Goal: Obtain resource: Obtain resource

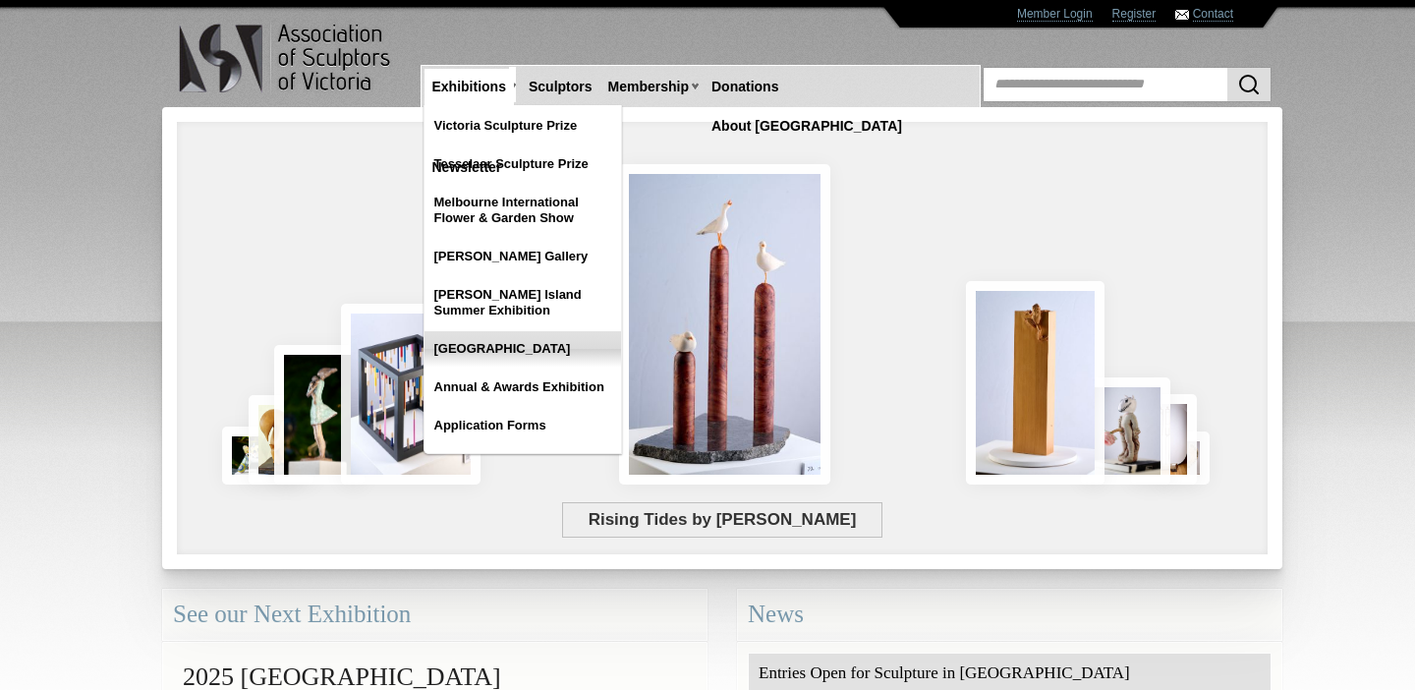
click at [481, 344] on link "[GEOGRAPHIC_DATA]" at bounding box center [523, 348] width 197 height 35
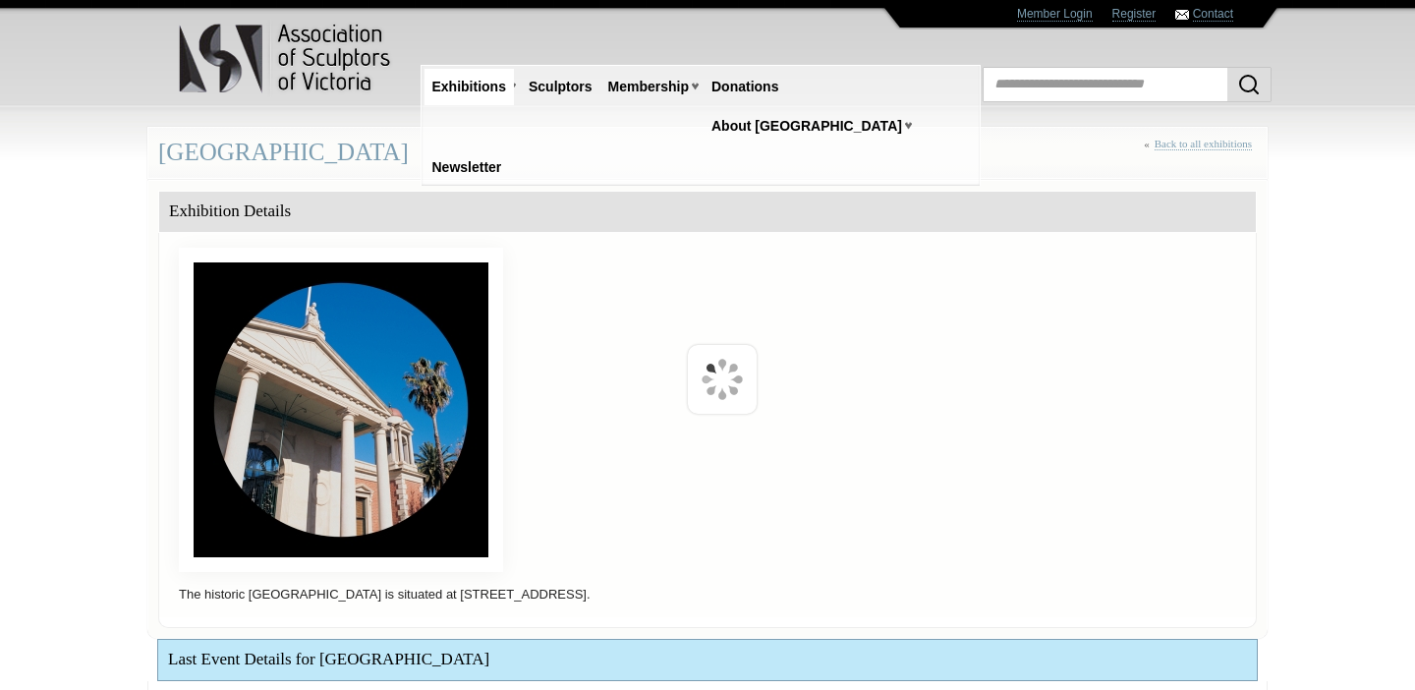
scroll to position [450, 0]
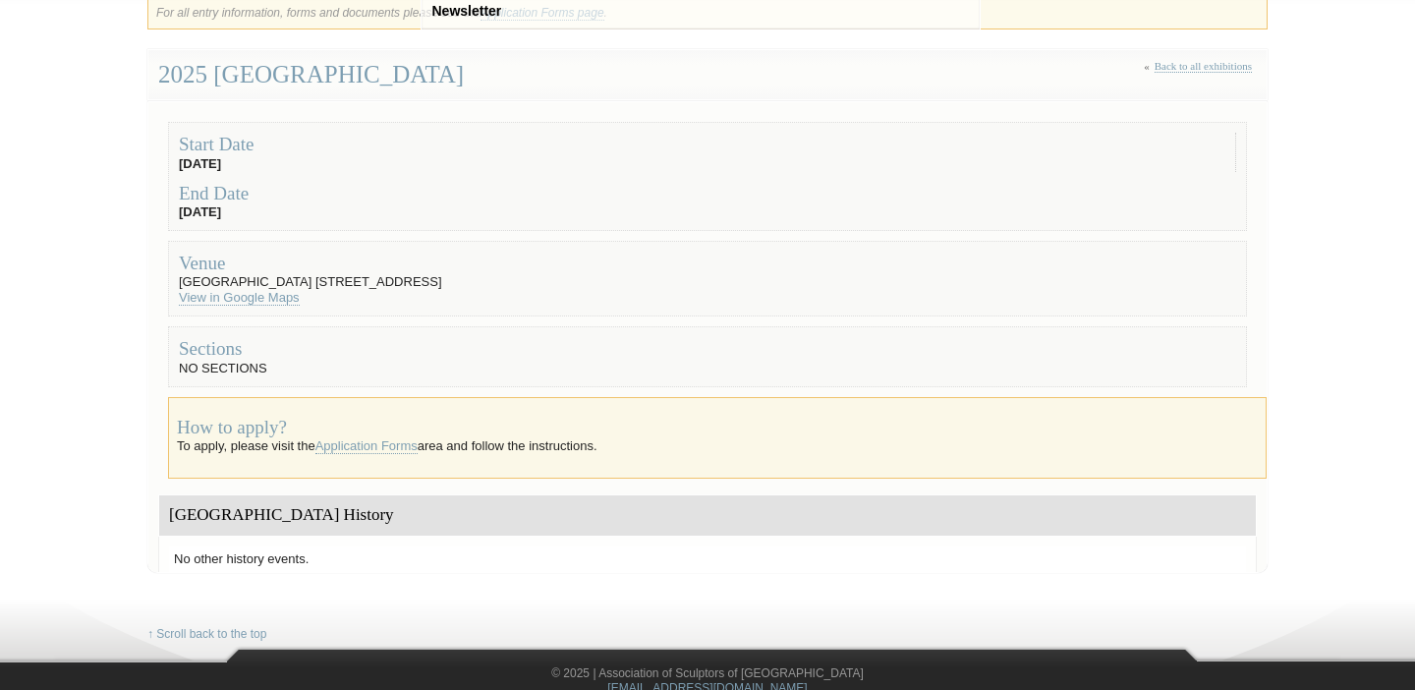
scroll to position [161, 0]
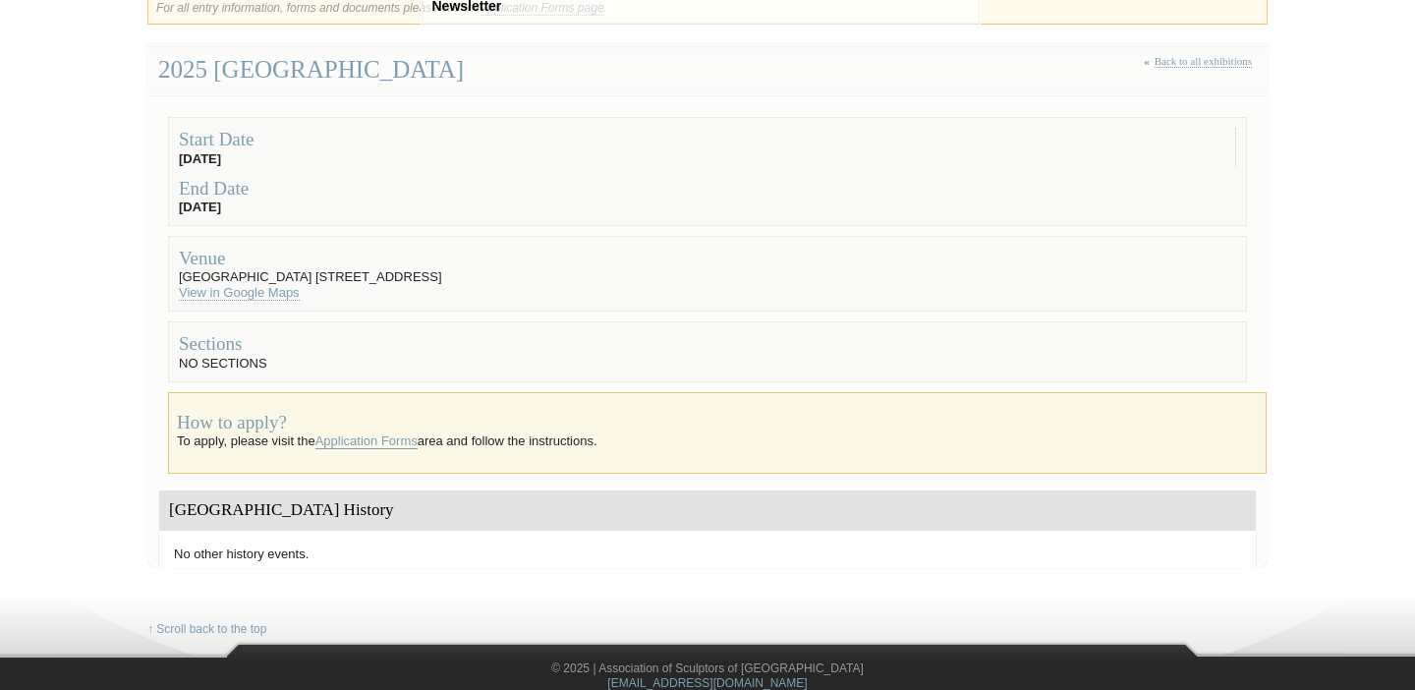
click at [368, 437] on link "Application Forms" at bounding box center [366, 441] width 102 height 16
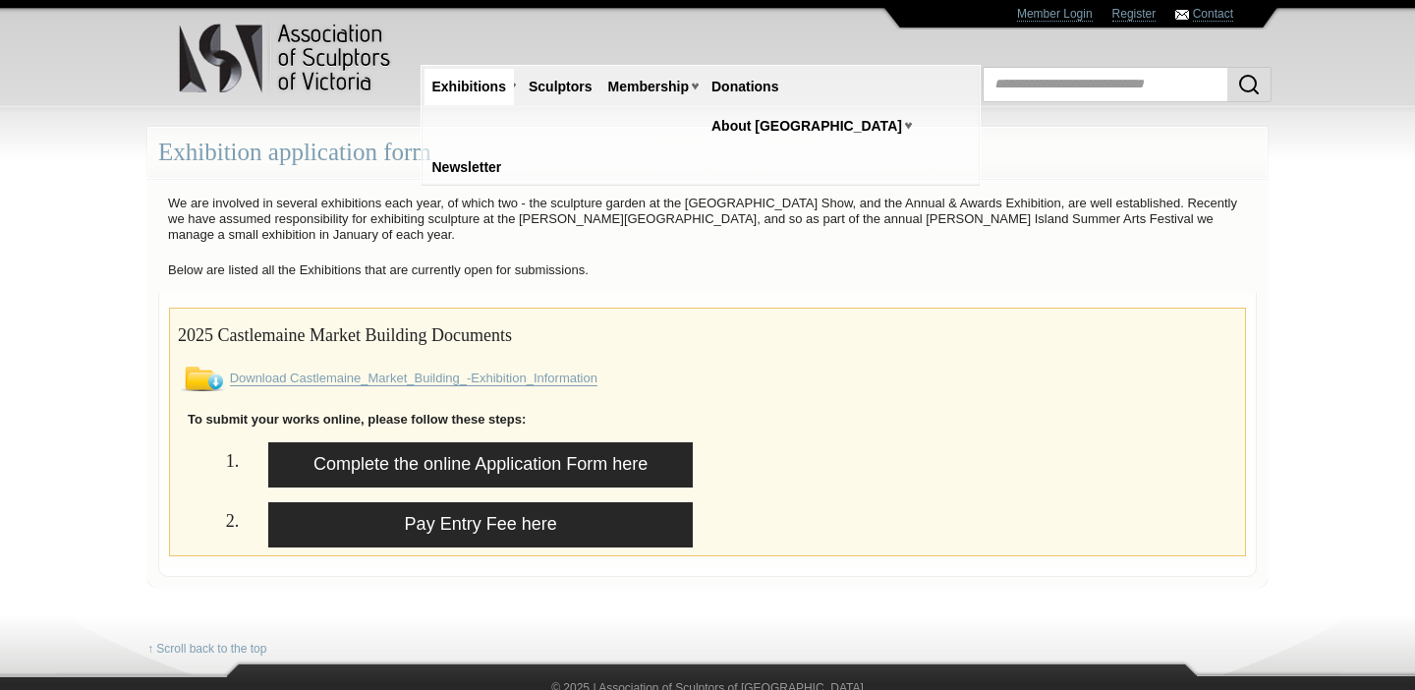
click at [392, 377] on link "Download Castlemaine_Market_Building_-Exhibition_Information" at bounding box center [414, 378] width 368 height 16
